Goal: Task Accomplishment & Management: Use online tool/utility

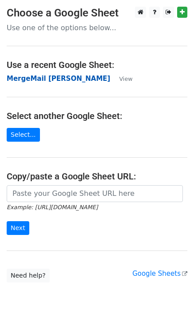
click at [43, 80] on strong "MergeMail Elizabeth Turner" at bounding box center [59, 79] width 104 height 8
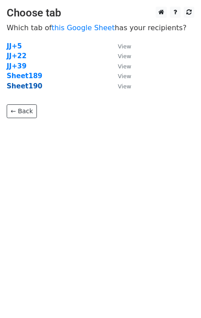
click at [28, 88] on strong "Sheet190" at bounding box center [25, 86] width 36 height 8
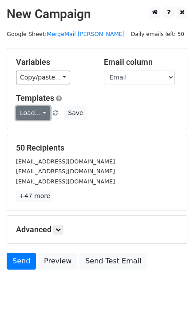
click at [35, 116] on link "Load..." at bounding box center [33, 113] width 34 height 14
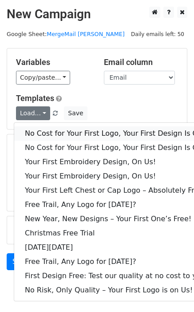
click at [52, 131] on link "No Cost for Your First Logo, Your First Design Is On Us!" at bounding box center [120, 133] width 213 height 14
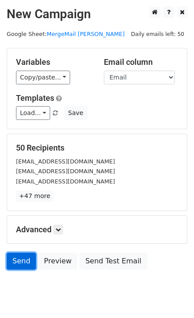
click at [22, 262] on link "Send" at bounding box center [21, 261] width 29 height 17
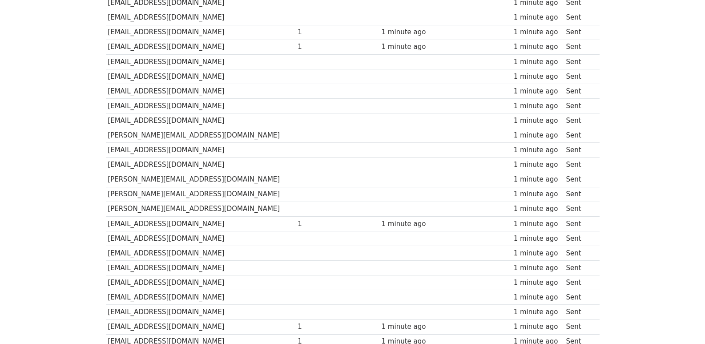
scroll to position [619, 0]
